Goal: Navigation & Orientation: Find specific page/section

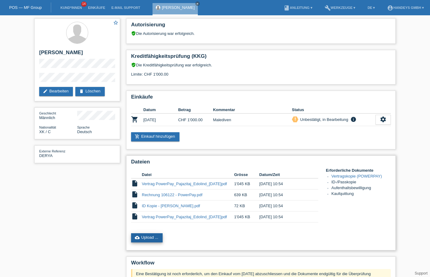
click at [141, 237] on link "cloud_upload Upload ..." at bounding box center [147, 237] width 32 height 9
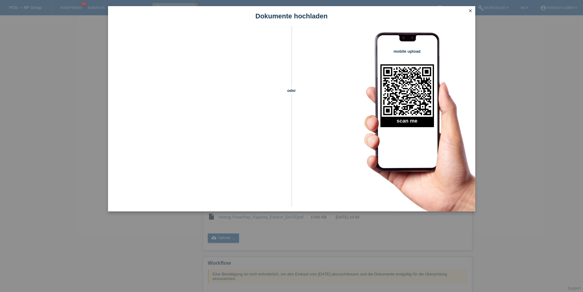
click at [430, 11] on icon "close" at bounding box center [470, 10] width 5 height 5
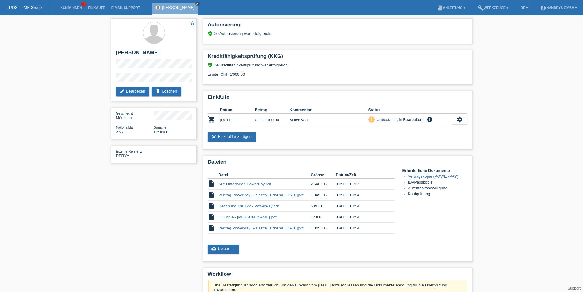
click at [196, 3] on icon "close" at bounding box center [197, 3] width 3 height 3
click at [71, 6] on link "Kund*innen" at bounding box center [71, 8] width 28 height 4
